Goal: Use online tool/utility: Utilize a website feature to perform a specific function

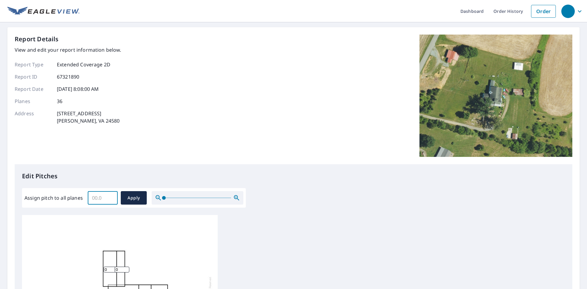
click at [89, 196] on input "Assign pitch to all planes" at bounding box center [103, 197] width 30 height 17
type input "6.0"
click at [134, 200] on span "Apply" at bounding box center [134, 198] width 16 height 8
type input "6.0"
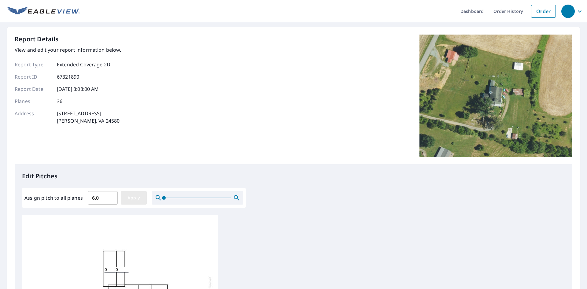
type input "6.0"
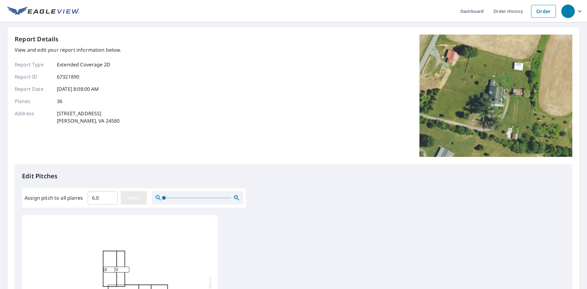
type input "6.0"
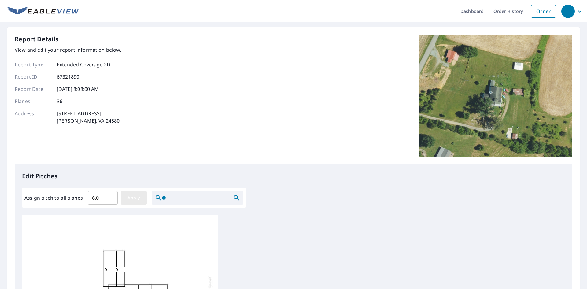
type input "6.0"
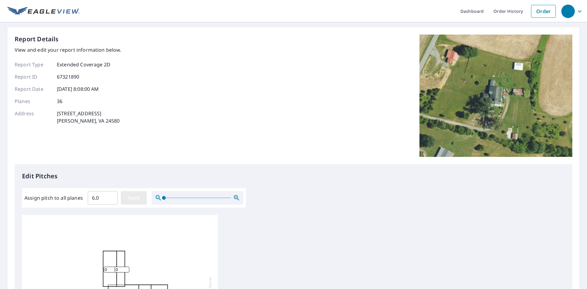
type input "6.0"
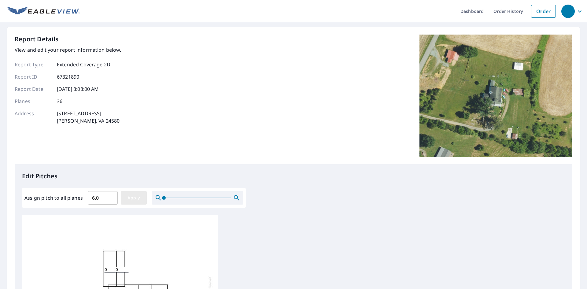
type input "6.0"
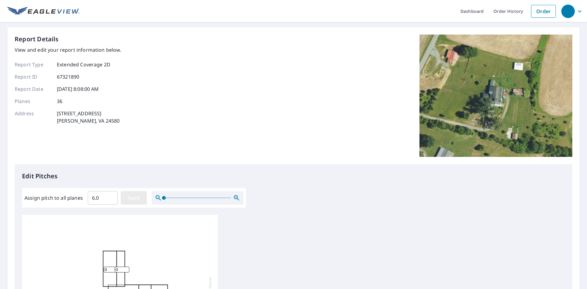
type input "6.0"
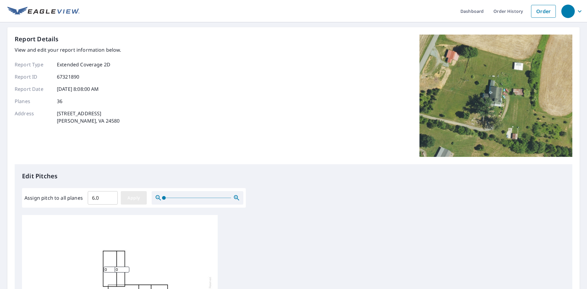
type input "6.0"
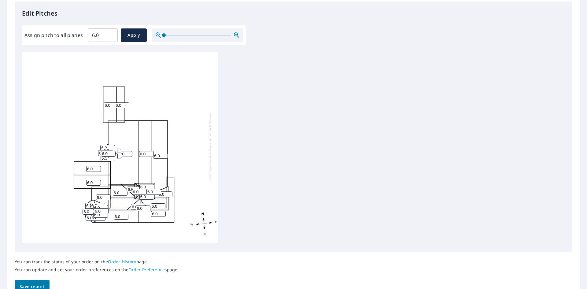
scroll to position [195, 0]
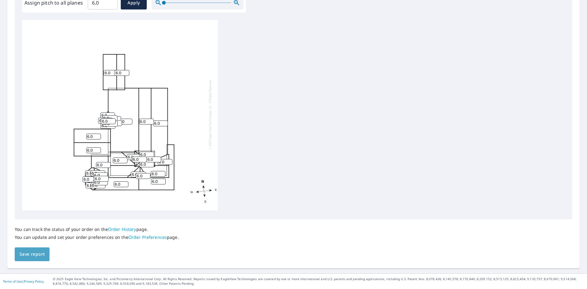
click at [37, 256] on span "Save report" at bounding box center [32, 254] width 25 height 8
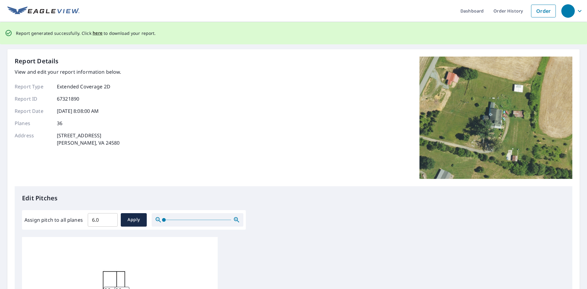
scroll to position [0, 0]
click at [93, 33] on span "here" at bounding box center [98, 34] width 10 height 8
